Goal: Information Seeking & Learning: Find specific fact

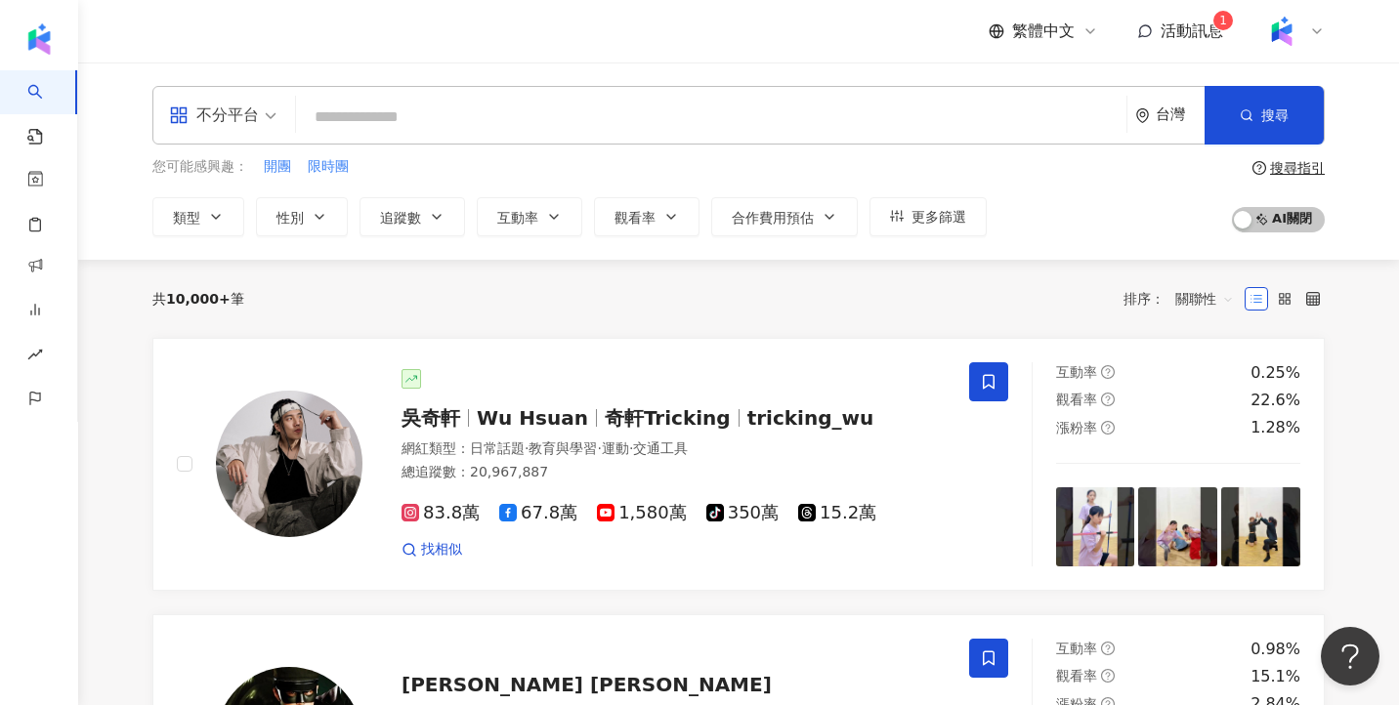
click at [1319, 27] on icon at bounding box center [1317, 31] width 16 height 16
click at [1335, 119] on div "不分平台 台灣 搜尋 您可能感興趣： 開團 限時團 類型 性別 追蹤數 互動率 觀看率 合作費用預估 更多篩選 搜尋指引 AI 開啟 AI 關閉" at bounding box center [738, 161] width 1250 height 150
drag, startPoint x: 155, startPoint y: 170, endPoint x: 375, endPoint y: 172, distance: 219.8
click at [375, 172] on div "您可能感興趣： 開團 限時團" at bounding box center [569, 166] width 834 height 21
click at [179, 171] on span "您可能感興趣：" at bounding box center [200, 167] width 96 height 20
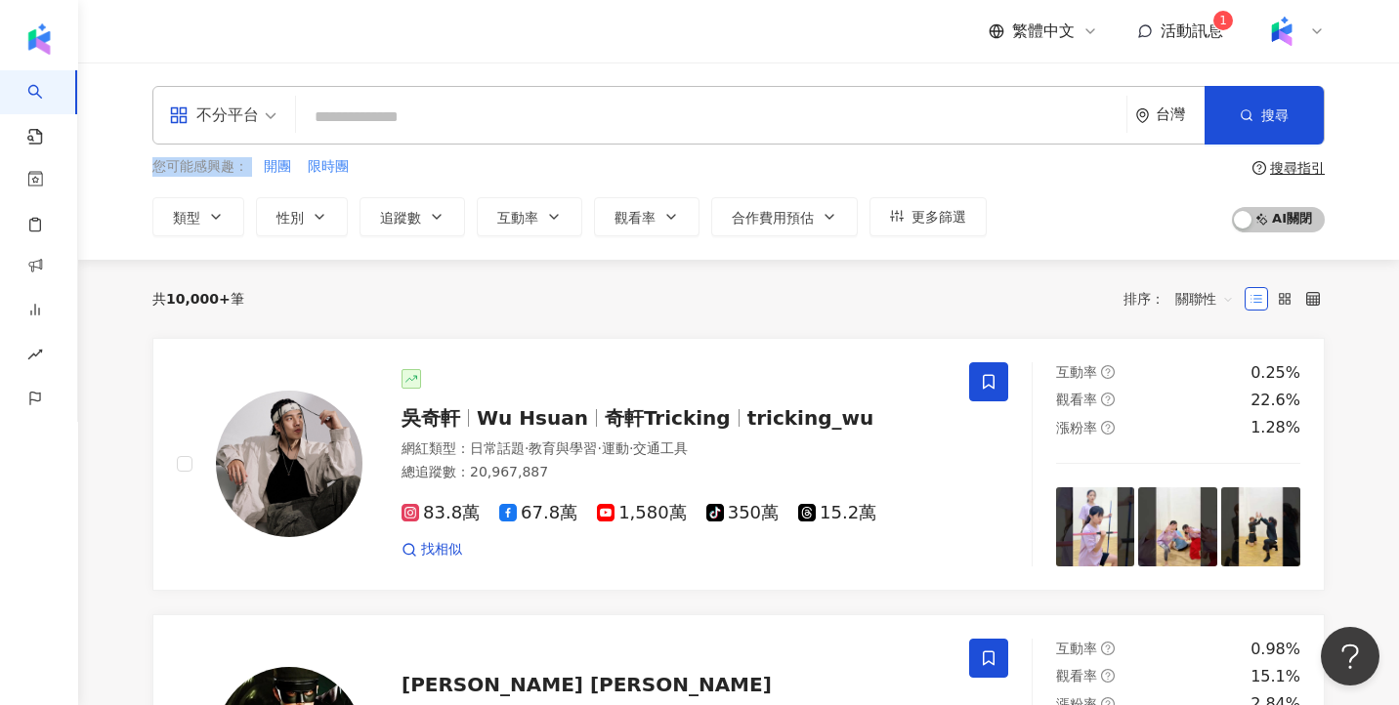
drag, startPoint x: 152, startPoint y: 165, endPoint x: 431, endPoint y: 176, distance: 278.6
click at [431, 176] on div "您可能感興趣： 開團 限時團" at bounding box center [569, 166] width 834 height 21
click at [224, 149] on div "不分平台 台灣 搜尋 您可能感興趣： 開團 限時團 類型 性別 追蹤數 互動率 觀看率 合作費用預估 更多篩選 搜尋指引 AI 開啟 AI 關閉" at bounding box center [738, 161] width 1250 height 150
drag, startPoint x: 153, startPoint y: 164, endPoint x: 379, endPoint y: 162, distance: 225.6
click at [379, 162] on div "您可能感興趣： 開團 限時團" at bounding box center [569, 166] width 834 height 21
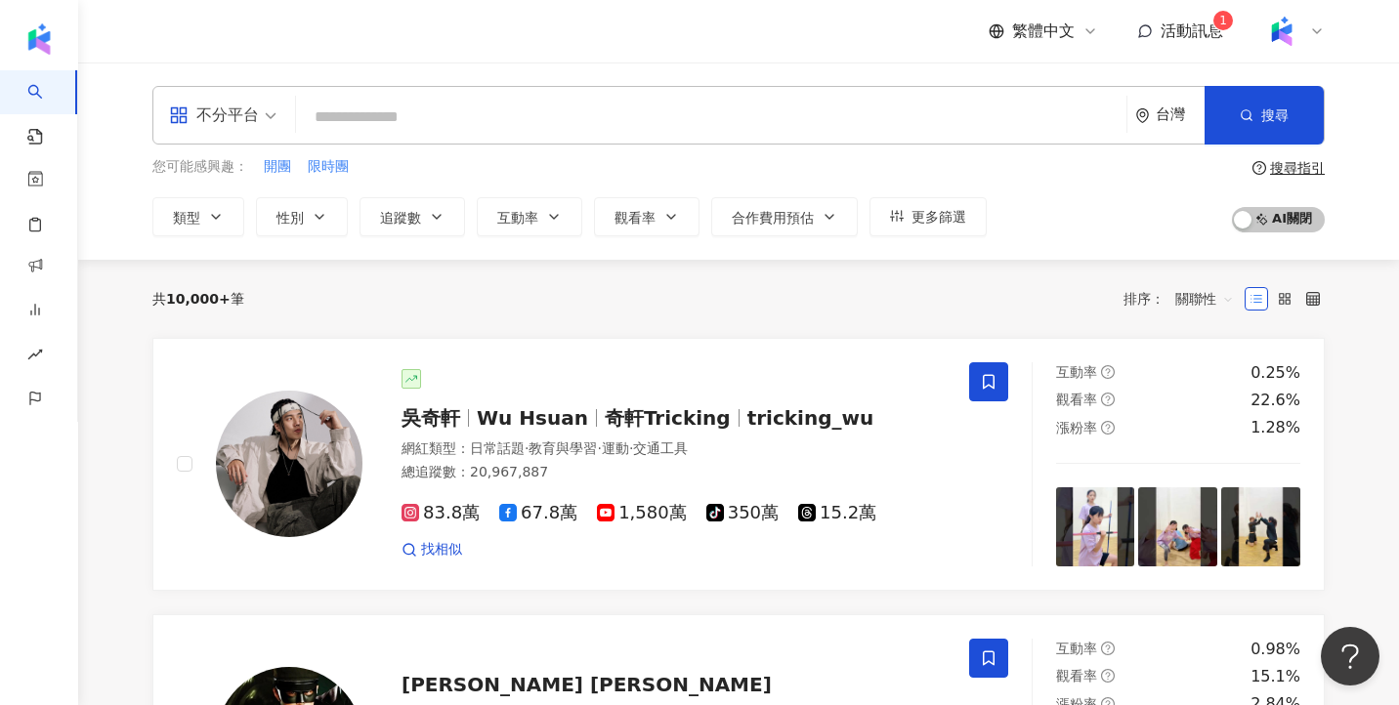
click at [227, 179] on div "您可能感興趣： 開團 限時團 類型 性別 追蹤數 互動率 觀看率 合作費用預估 更多篩選" at bounding box center [569, 196] width 834 height 80
drag, startPoint x: 152, startPoint y: 169, endPoint x: 442, endPoint y: 177, distance: 290.2
click at [442, 177] on div "您可能感興趣： 開團 限時團 類型 性別 追蹤數 互動率 觀看率 合作費用預估 更多篩選" at bounding box center [569, 196] width 834 height 80
click at [401, 169] on div "您可能感興趣： 開團 限時團" at bounding box center [569, 166] width 834 height 21
drag, startPoint x: 400, startPoint y: 169, endPoint x: 202, endPoint y: 165, distance: 198.3
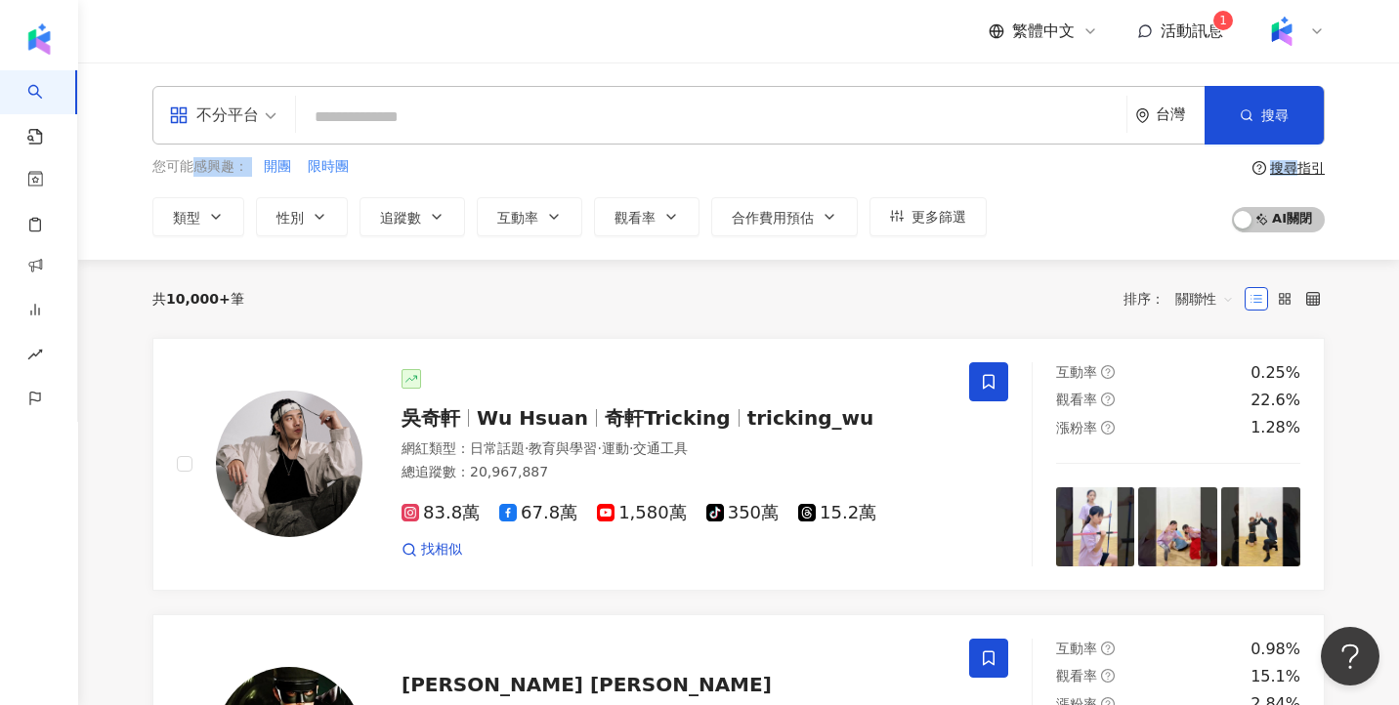
click at [202, 165] on div "您可能感興趣： 開團 限時團" at bounding box center [569, 166] width 834 height 21
click at [413, 110] on input "search" at bounding box center [711, 117] width 815 height 37
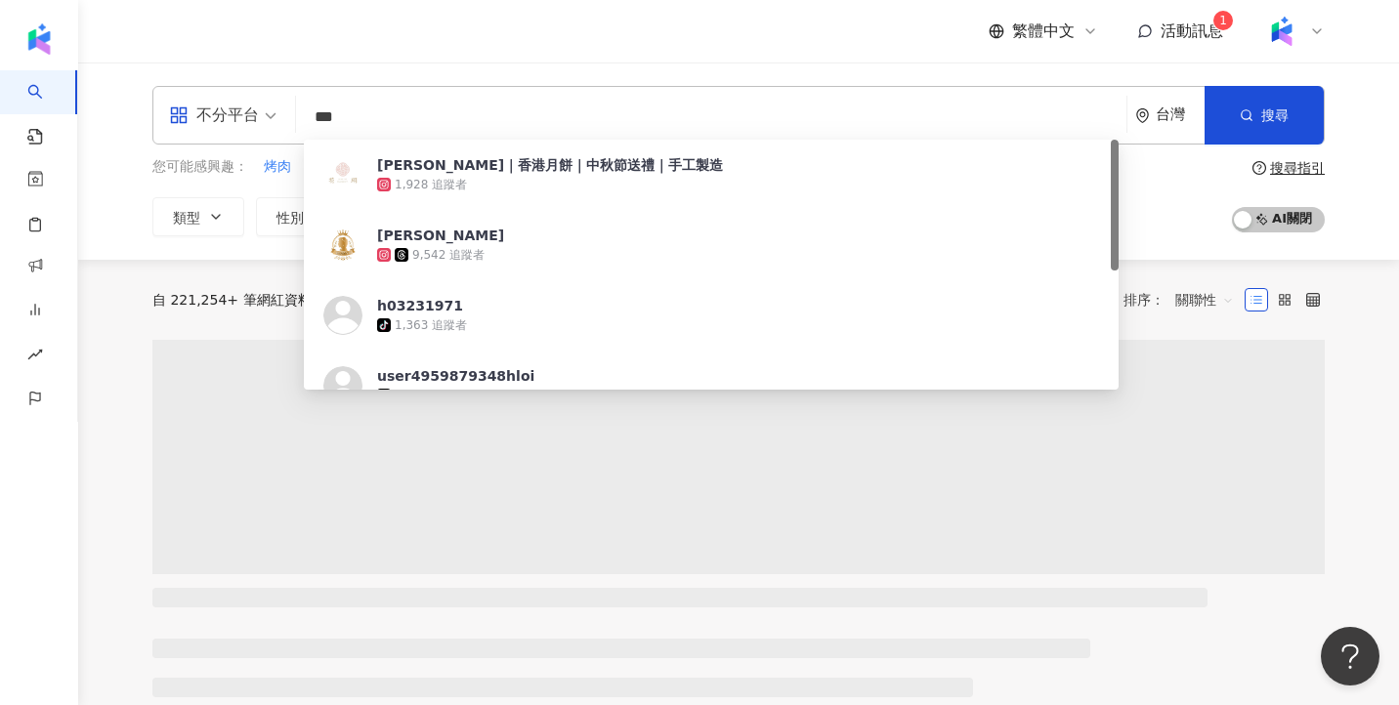
click at [178, 182] on div "您可能感興趣： 烤肉 中秋節快樂 賞月 團圓吃圓圓 月餅 類型 性別 追蹤數 互動率 觀看率 合作費用預估 更多篩選" at bounding box center [569, 196] width 834 height 80
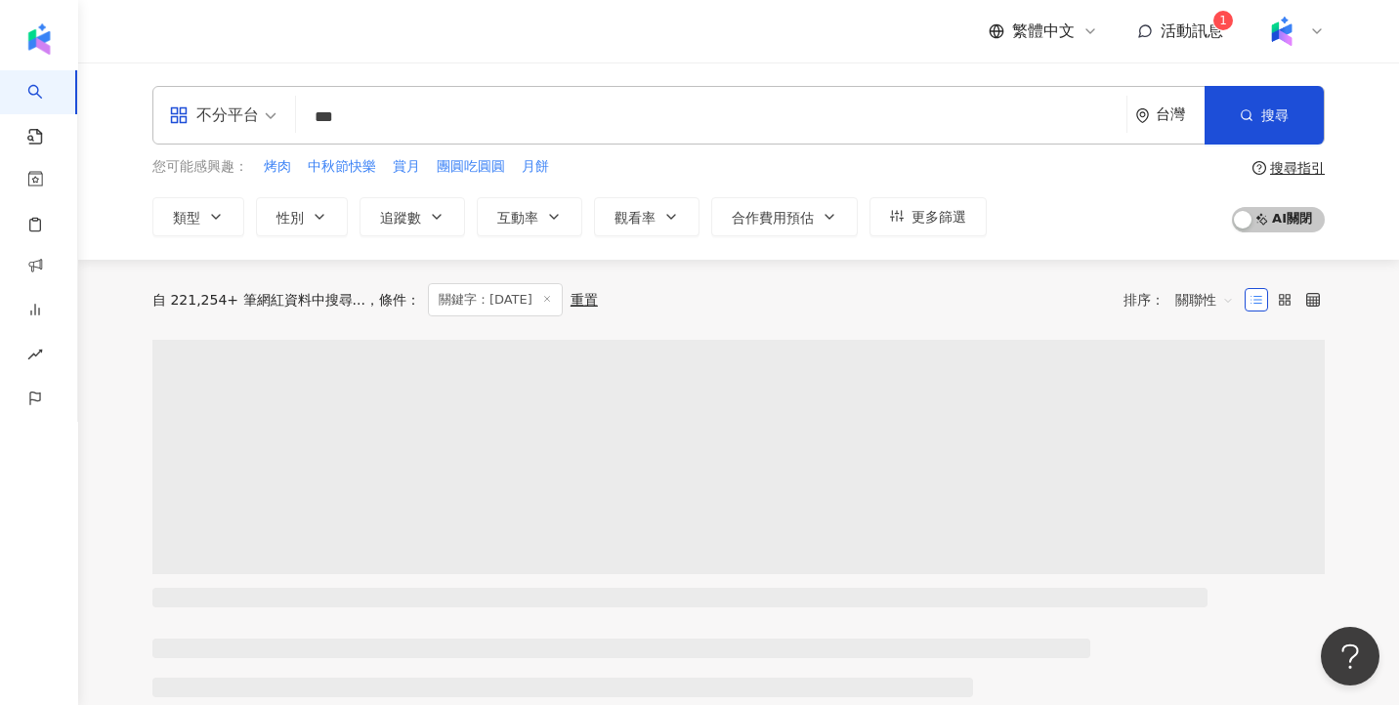
drag, startPoint x: 255, startPoint y: 167, endPoint x: 567, endPoint y: 170, distance: 312.5
click at [567, 170] on div "您可能感興趣： 烤肉 中秋節快樂 賞月 團圓吃圓圓 月餅" at bounding box center [569, 166] width 834 height 21
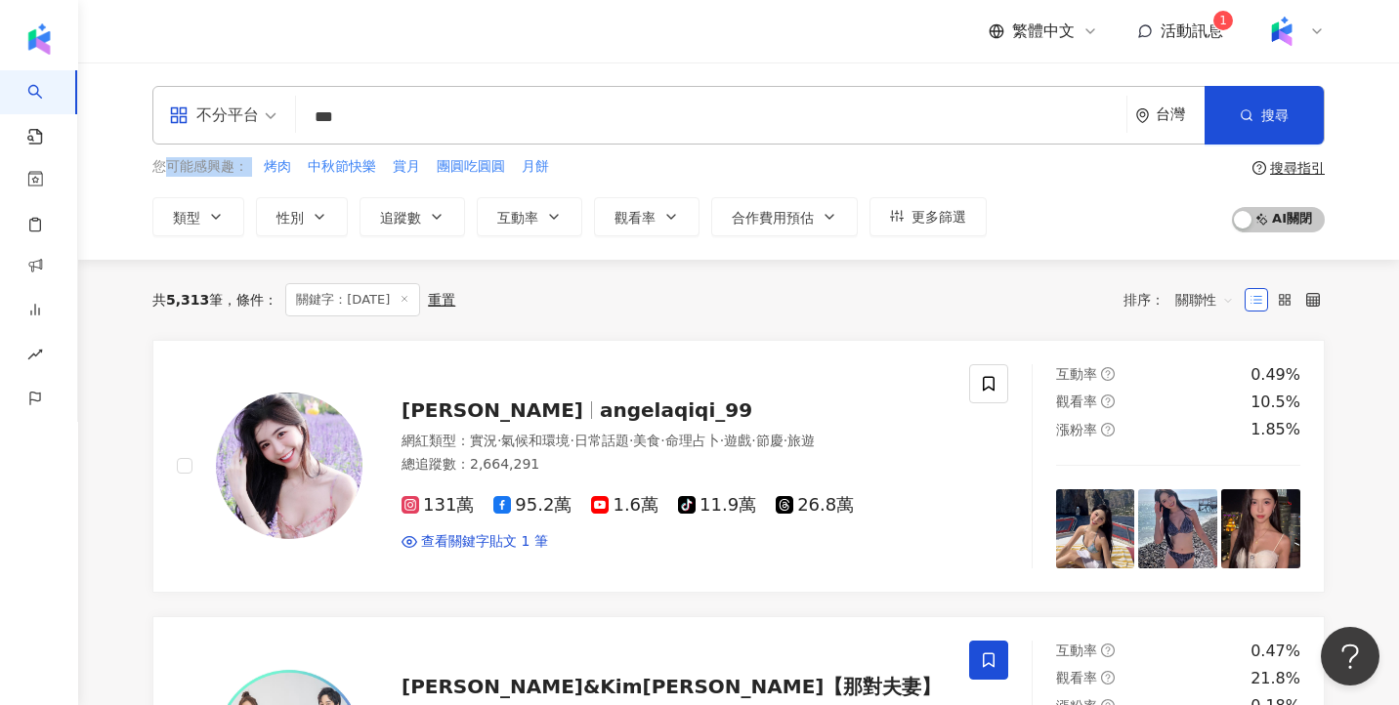
drag, startPoint x: 566, startPoint y: 169, endPoint x: 159, endPoint y: 172, distance: 407.3
click at [159, 172] on div "您可能感興趣： 烤肉 中秋節快樂 賞月 團圓吃圓圓 月餅" at bounding box center [569, 166] width 834 height 21
click at [186, 168] on span "您可能感興趣：" at bounding box center [200, 167] width 96 height 20
click at [840, 122] on input "***" at bounding box center [711, 117] width 815 height 37
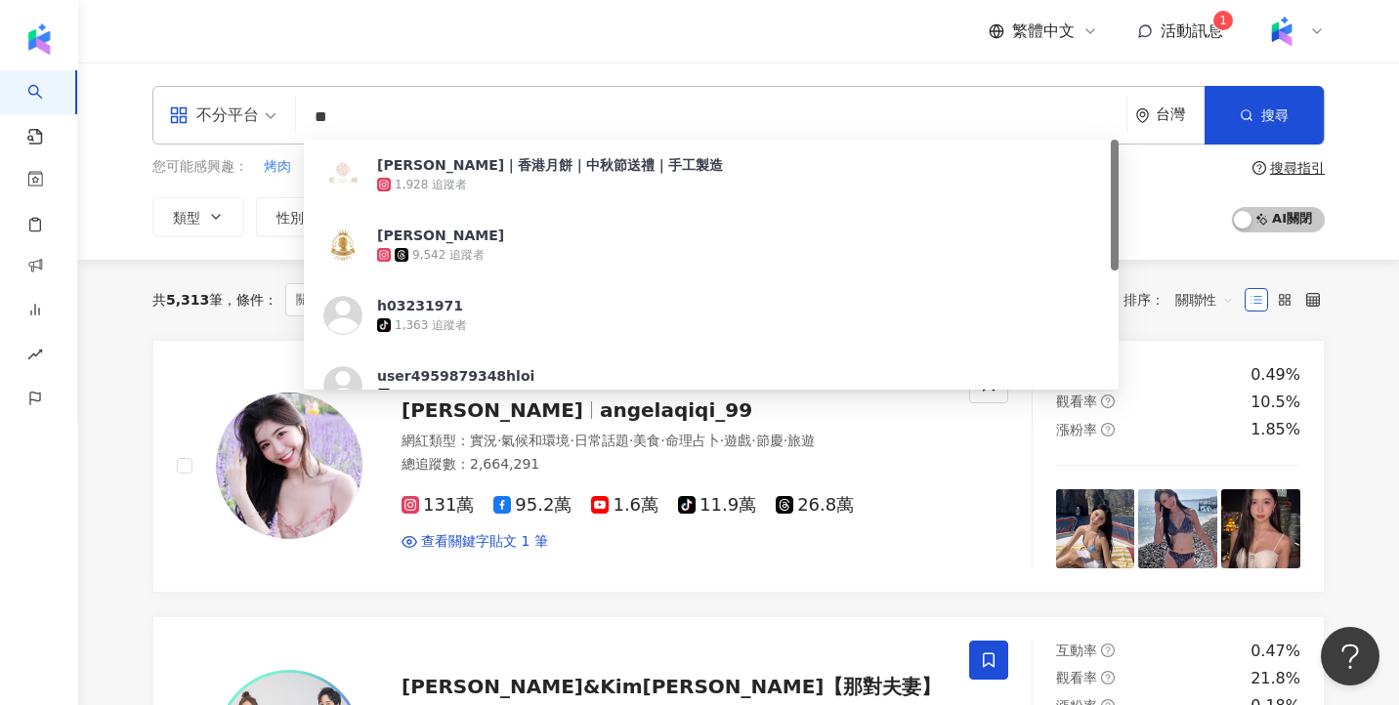
type input "*"
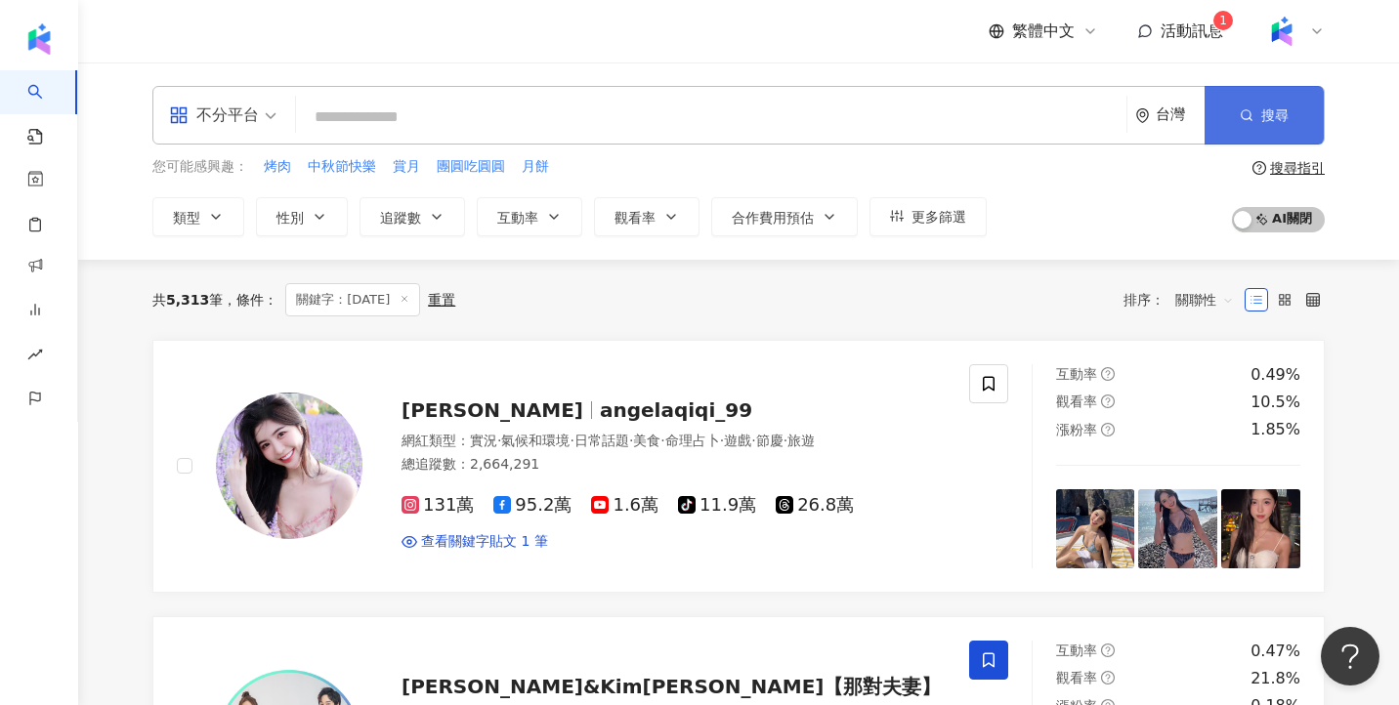
click at [1275, 117] on span "搜尋" at bounding box center [1274, 115] width 27 height 16
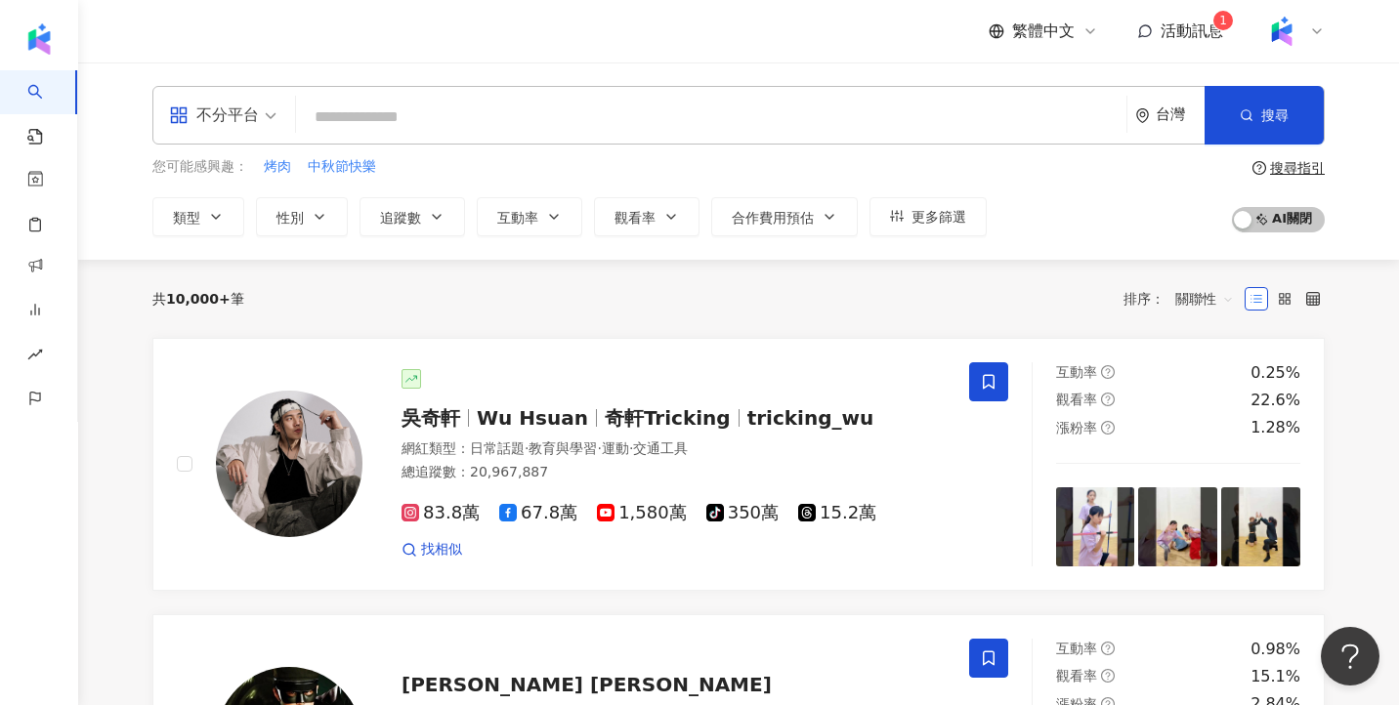
click at [434, 98] on div "不分平台 台灣 搜尋 79ad3e67-104d-422f-bd68-b90387beac86 [PERSON_NAME]｜香港月餅｜中秋節送禮｜手工製造 1…" at bounding box center [738, 115] width 1172 height 59
click at [371, 114] on input "search" at bounding box center [711, 117] width 815 height 37
drag, startPoint x: 158, startPoint y: 166, endPoint x: 424, endPoint y: 178, distance: 265.9
click at [424, 178] on div "您可能感興趣： 烤肉 中秋節快樂 類型 性別 追蹤數 互動率 觀看率 合作費用預估 更多篩選" at bounding box center [569, 196] width 834 height 80
click at [481, 300] on div "共 10,000+ 筆 排序： 關聯性" at bounding box center [738, 298] width 1172 height 31
